Goal: Transaction & Acquisition: Book appointment/travel/reservation

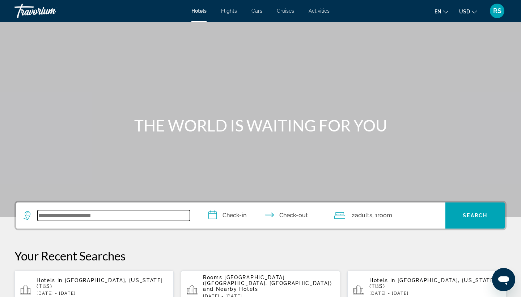
click at [53, 213] on input "Search widget" at bounding box center [114, 215] width 152 height 11
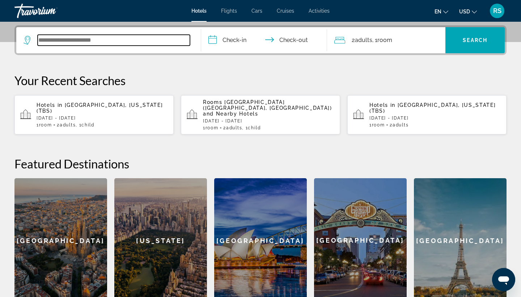
scroll to position [177, 0]
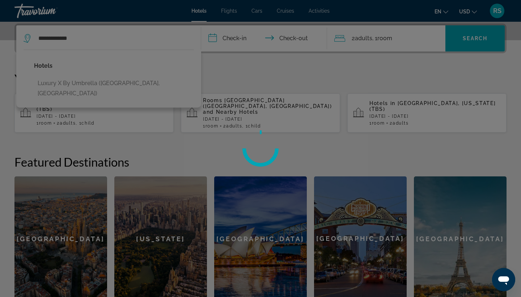
click at [95, 85] on div at bounding box center [260, 148] width 521 height 297
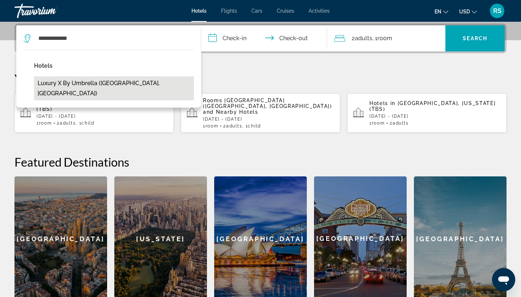
click at [130, 84] on button "Luxury X by Umbrella ([GEOGRAPHIC_DATA], [GEOGRAPHIC_DATA])" at bounding box center [114, 88] width 160 height 24
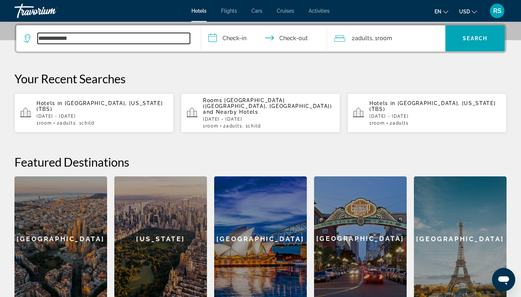
type input "**********"
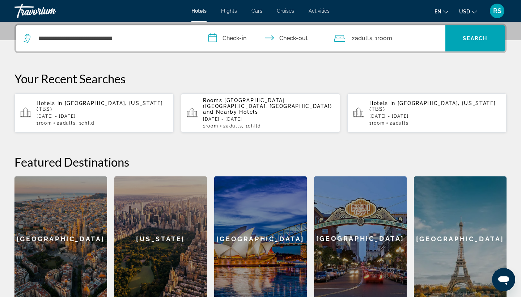
click at [241, 39] on input "**********" at bounding box center [265, 39] width 129 height 28
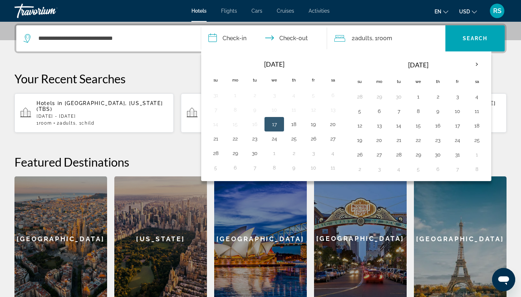
click at [277, 125] on button "17" at bounding box center [274, 124] width 12 height 10
click at [213, 140] on button "21" at bounding box center [216, 139] width 12 height 10
type input "**********"
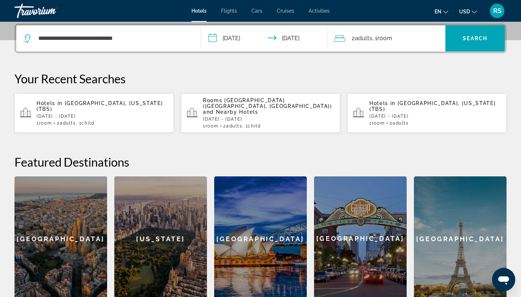
click at [376, 40] on span ", 1 Room rooms" at bounding box center [382, 38] width 20 height 10
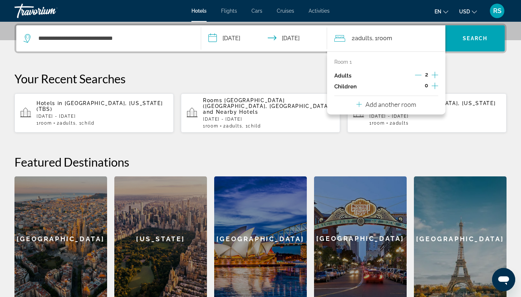
click at [432, 88] on icon "Increment children" at bounding box center [435, 85] width 7 height 9
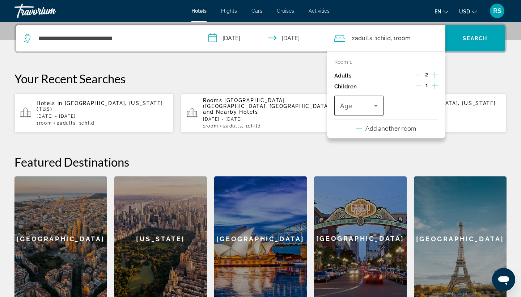
click at [376, 106] on icon "Travelers: 2 adults, 1 child" at bounding box center [376, 105] width 9 height 9
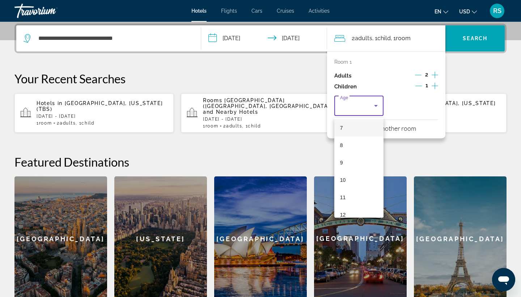
scroll to position [123, 0]
click at [360, 198] on mat-option "11" at bounding box center [358, 197] width 49 height 17
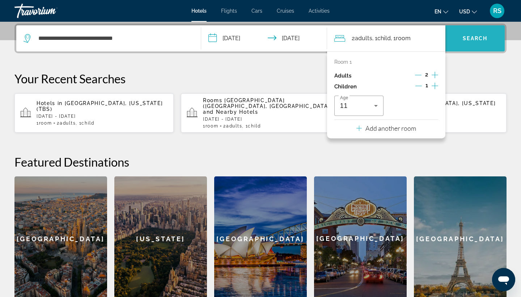
click at [477, 39] on span "Search" at bounding box center [475, 38] width 25 height 6
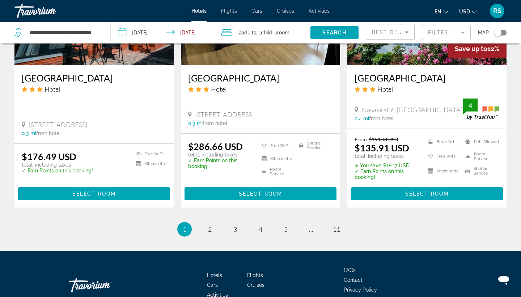
scroll to position [924, 0]
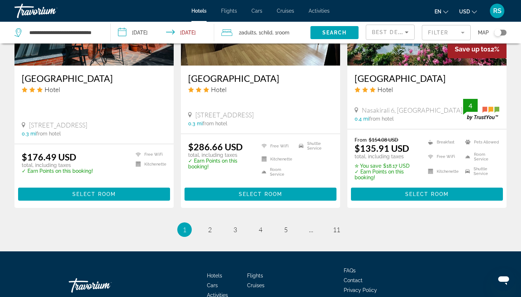
click at [463, 33] on mat-form-field "Filter" at bounding box center [446, 32] width 49 height 15
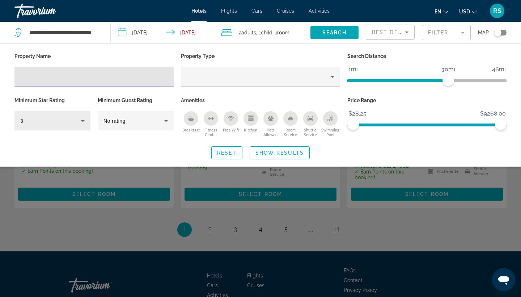
click at [83, 121] on icon "Hotel Filters" at bounding box center [83, 121] width 4 height 2
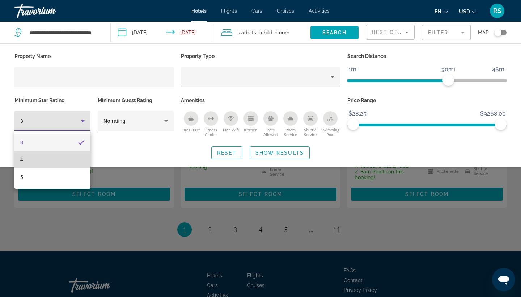
click at [62, 161] on mat-option "4" at bounding box center [52, 159] width 76 height 17
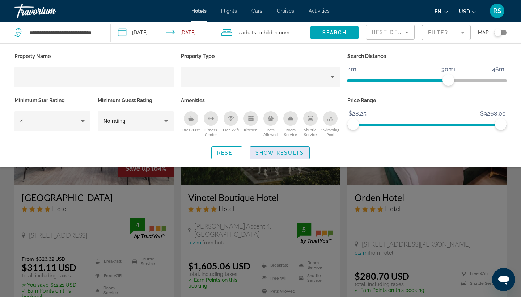
click at [285, 153] on span "Show Results" at bounding box center [279, 153] width 48 height 6
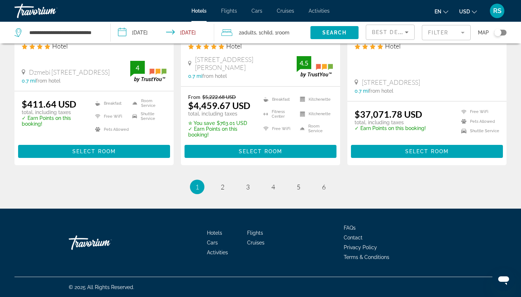
scroll to position [974, 0]
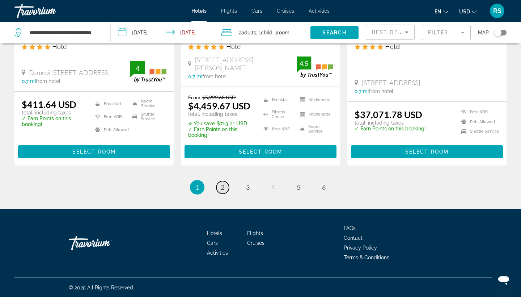
click at [223, 188] on span "2" at bounding box center [223, 187] width 4 height 8
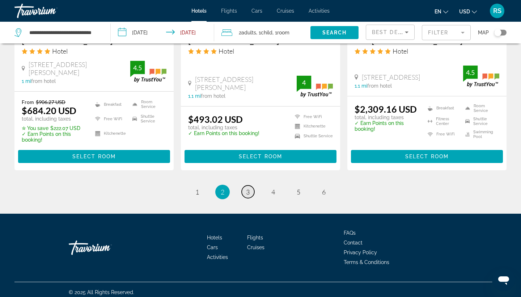
click at [246, 188] on span "3" at bounding box center [248, 192] width 4 height 8
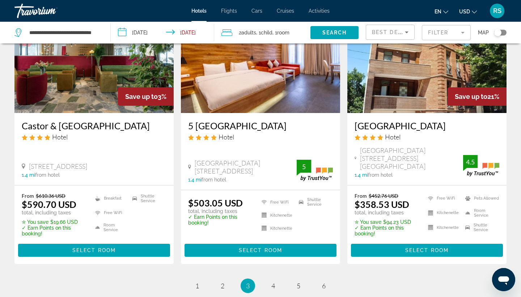
scroll to position [897, 0]
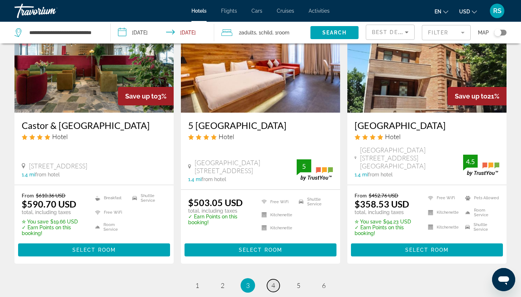
click at [274, 281] on span "4" at bounding box center [273, 285] width 4 height 8
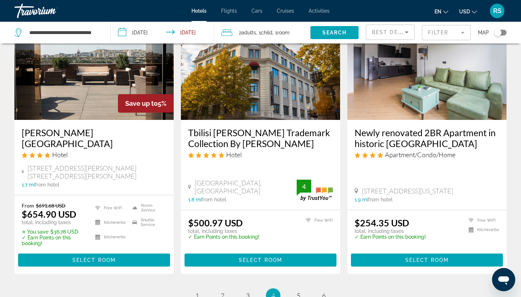
scroll to position [883, 0]
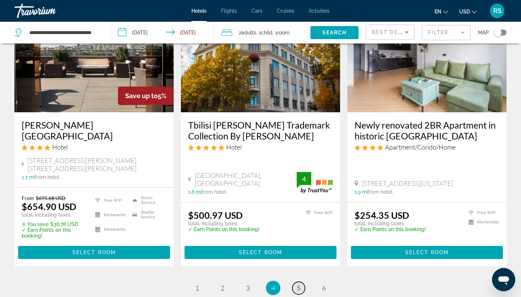
click at [298, 284] on span "5" at bounding box center [299, 288] width 4 height 8
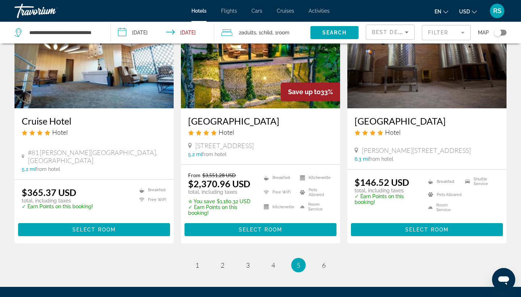
scroll to position [897, 0]
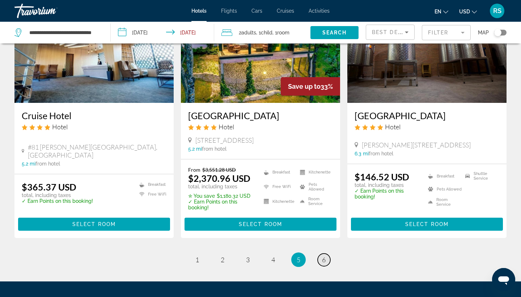
click at [325, 255] on span "6" at bounding box center [324, 259] width 4 height 8
